Goal: Information Seeking & Learning: Learn about a topic

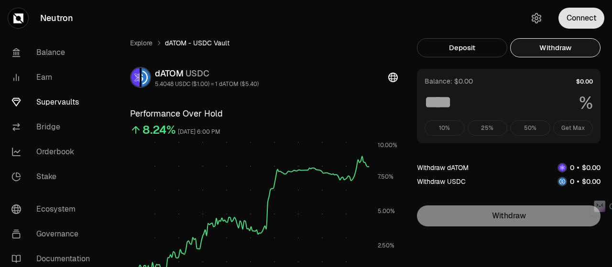
click at [576, 19] on button "Connect" at bounding box center [582, 18] width 46 height 21
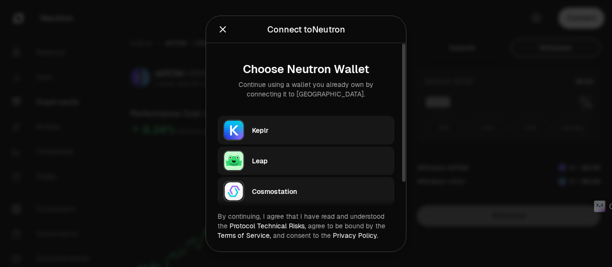
click at [274, 125] on div "Keplr" at bounding box center [320, 130] width 137 height 10
type input "***"
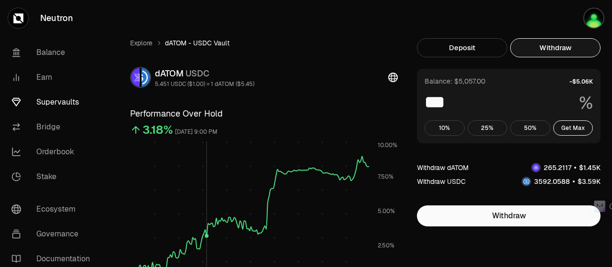
scroll to position [144, 0]
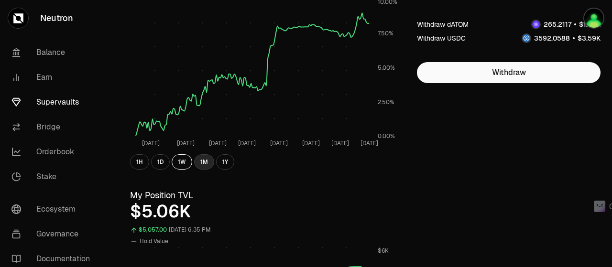
click at [207, 164] on button "1M" at bounding box center [204, 162] width 20 height 15
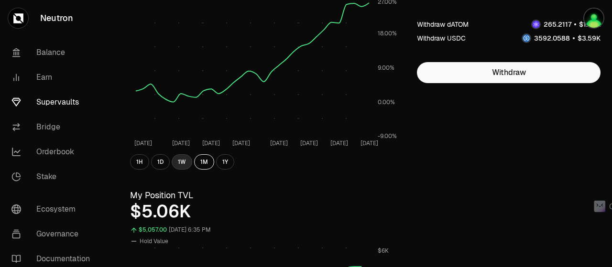
click at [174, 158] on button "1W" at bounding box center [182, 162] width 21 height 15
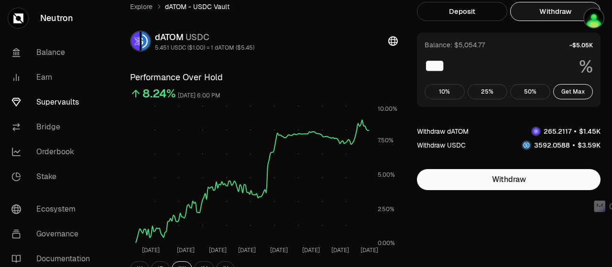
scroll to position [0, 0]
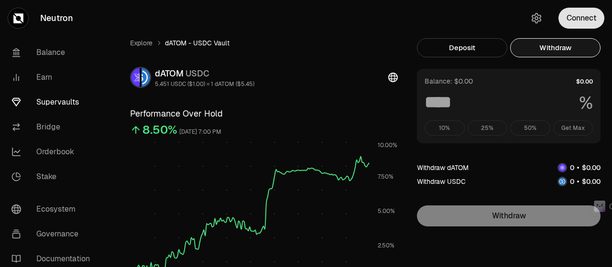
click at [570, 18] on button "Connect" at bounding box center [582, 18] width 46 height 21
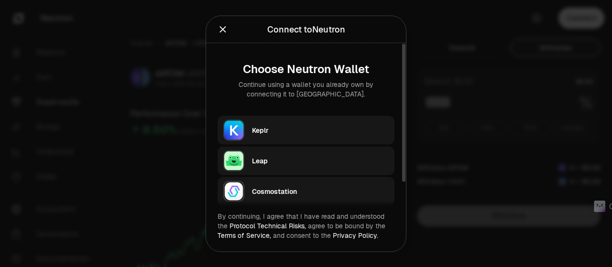
click at [307, 131] on div "Keplr" at bounding box center [320, 130] width 137 height 10
type input "***"
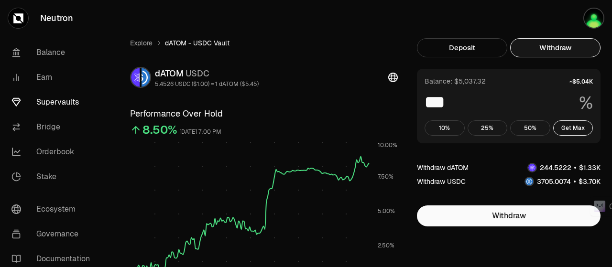
scroll to position [144, 0]
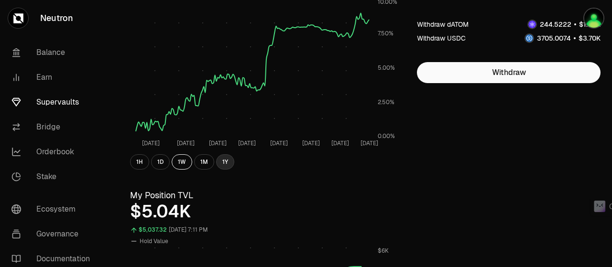
click at [227, 165] on button "1Y" at bounding box center [225, 162] width 18 height 15
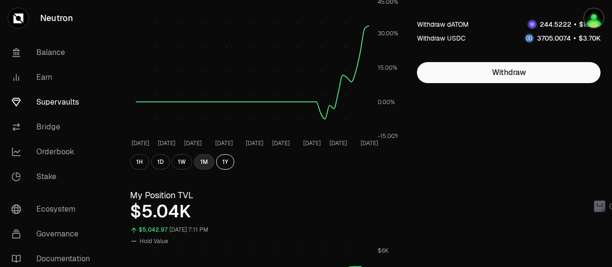
click at [205, 158] on button "1M" at bounding box center [204, 162] width 20 height 15
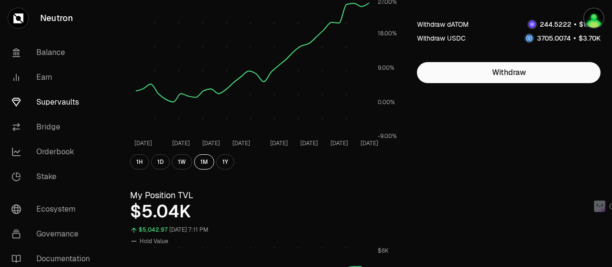
scroll to position [287, 0]
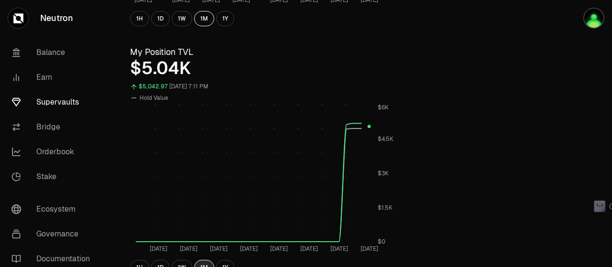
click at [208, 264] on button "1M" at bounding box center [204, 267] width 20 height 15
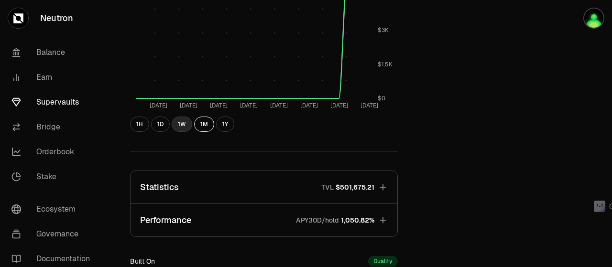
click at [179, 126] on button "1W" at bounding box center [182, 124] width 21 height 15
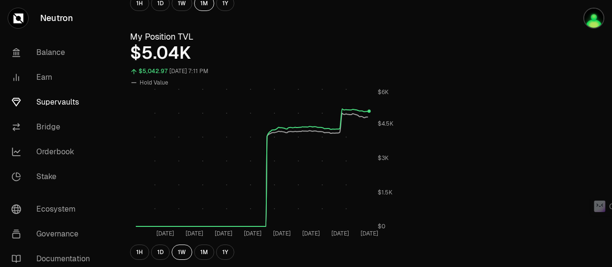
scroll to position [287, 0]
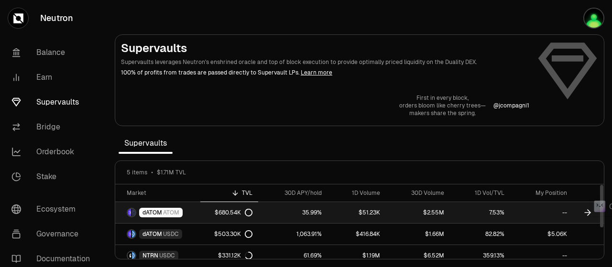
click at [155, 209] on span "dATOM" at bounding box center [153, 213] width 20 height 8
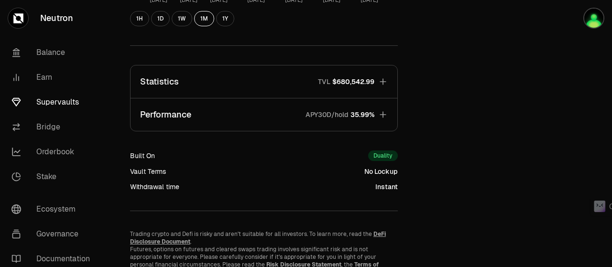
scroll to position [144, 0]
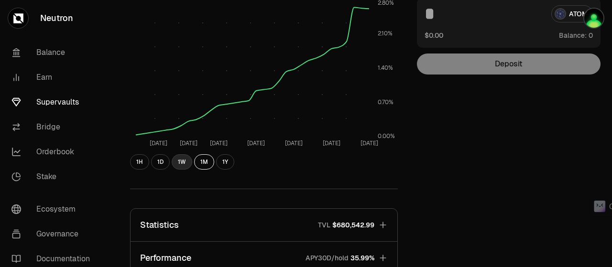
click at [179, 158] on button "1W" at bounding box center [182, 162] width 21 height 15
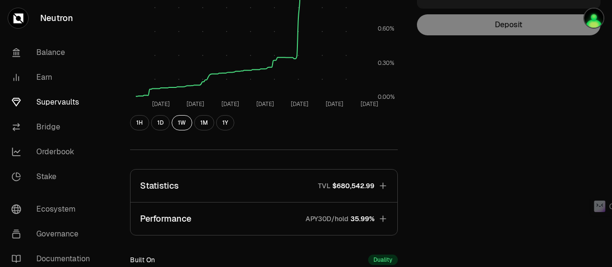
scroll to position [46, 0]
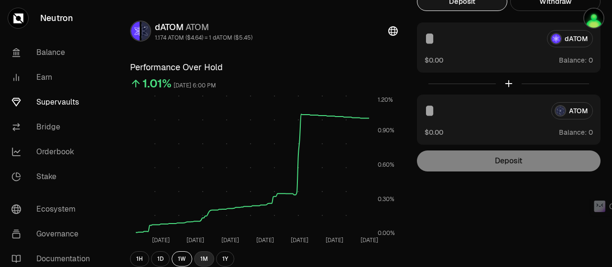
click at [205, 258] on button "1M" at bounding box center [204, 259] width 20 height 15
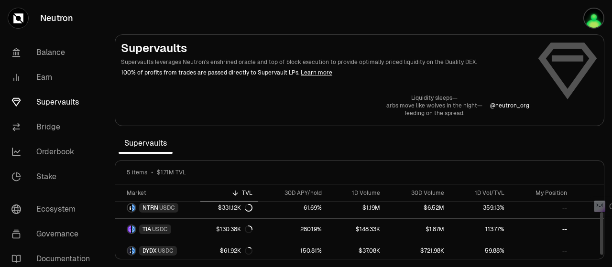
scroll to position [48, 0]
drag, startPoint x: 601, startPoint y: 221, endPoint x: 582, endPoint y: 254, distance: 38.6
click at [601, 254] on div at bounding box center [602, 233] width 3 height 43
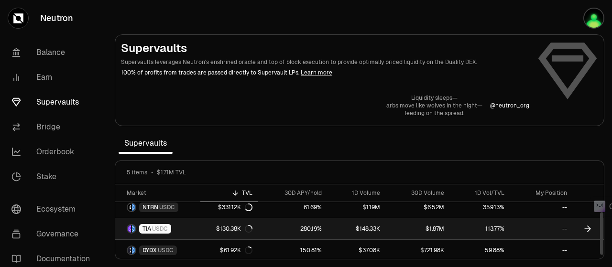
click at [159, 225] on span "USDC" at bounding box center [160, 229] width 16 height 8
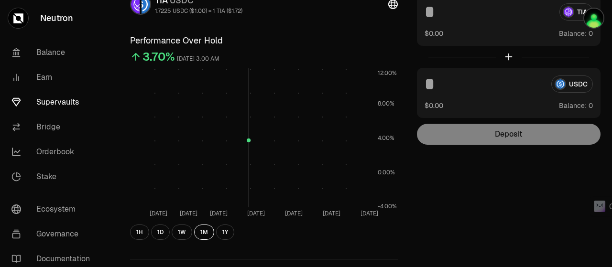
scroll to position [144, 0]
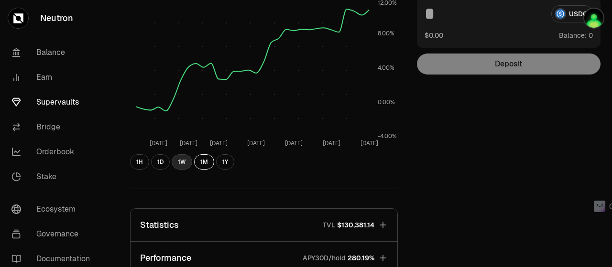
click at [183, 159] on button "1W" at bounding box center [182, 162] width 21 height 15
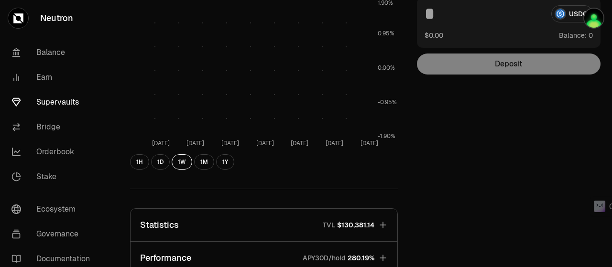
scroll to position [0, 0]
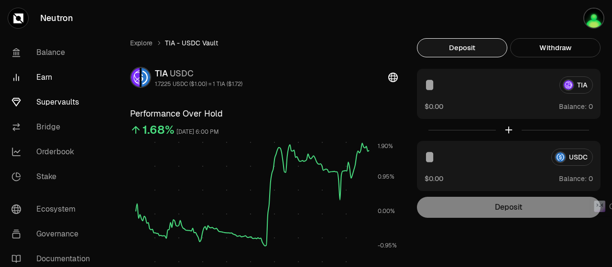
click at [39, 78] on link "Earn" at bounding box center [54, 77] width 100 height 25
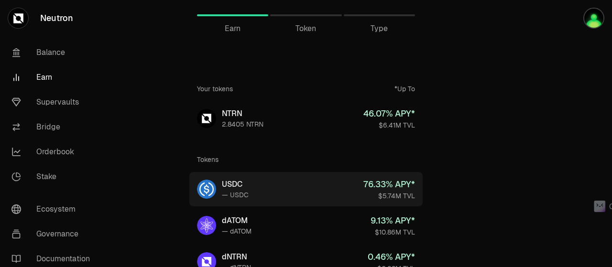
click at [377, 183] on div "76.33 % APY*" at bounding box center [390, 184] width 52 height 13
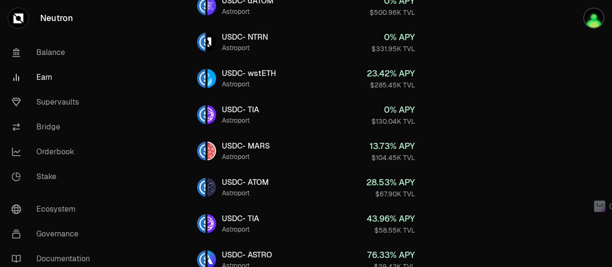
scroll to position [431, 0]
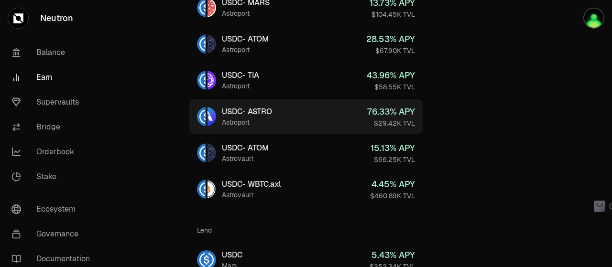
click at [407, 128] on div "$29.42K TVL" at bounding box center [391, 124] width 48 height 10
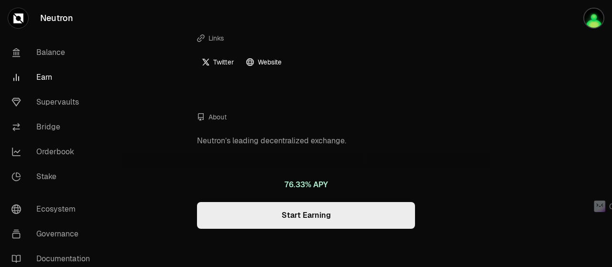
scroll to position [462, 0]
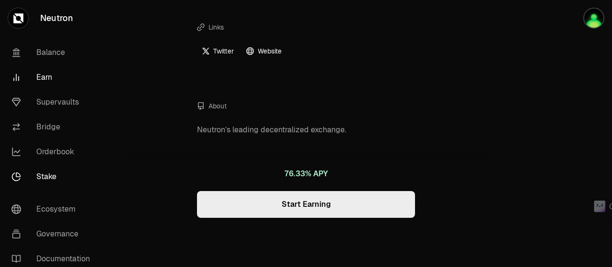
click at [47, 171] on link "Stake" at bounding box center [54, 177] width 100 height 25
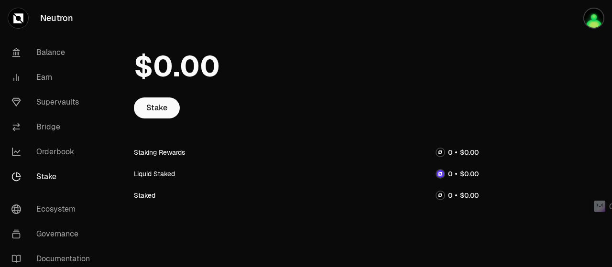
scroll to position [49, 0]
